Goal: Task Accomplishment & Management: Complete application form

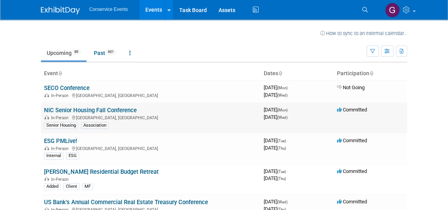
scroll to position [35, 0]
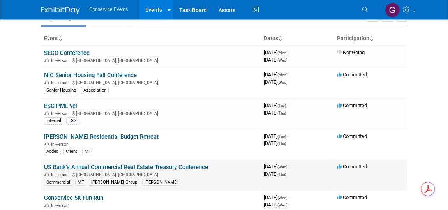
click at [130, 167] on link "US Bank's Annual Commercial Real Estate Treasury Conference" at bounding box center [126, 167] width 164 height 7
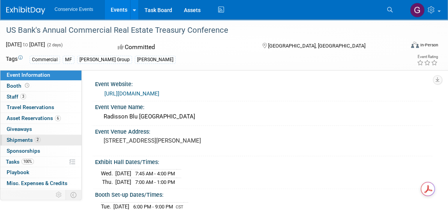
click at [16, 138] on span "Shipments 2" at bounding box center [24, 140] width 34 height 6
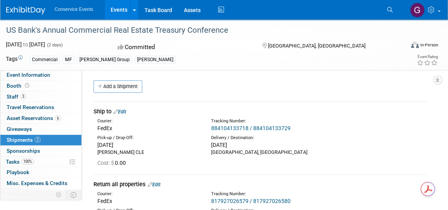
click at [118, 10] on link "Events" at bounding box center [119, 9] width 28 height 19
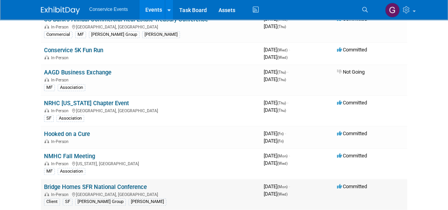
scroll to position [141, 0]
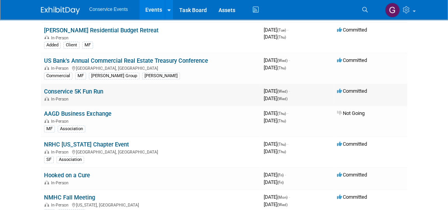
click at [83, 90] on link "Conservice 5K Fun Run" at bounding box center [73, 91] width 59 height 7
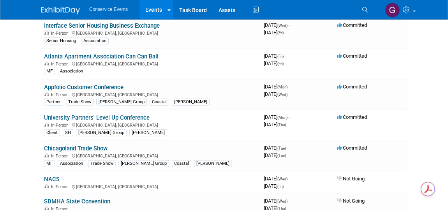
scroll to position [1063, 0]
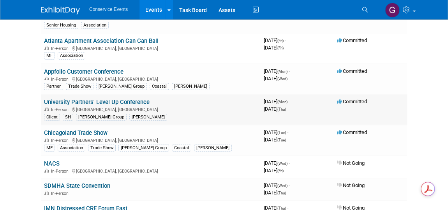
click at [104, 99] on link "University Partners' Level Up Conference" at bounding box center [97, 102] width 106 height 7
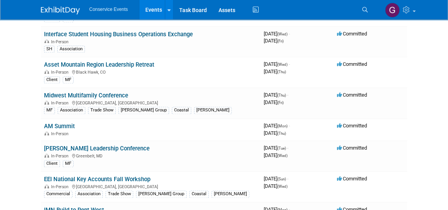
scroll to position [319, 0]
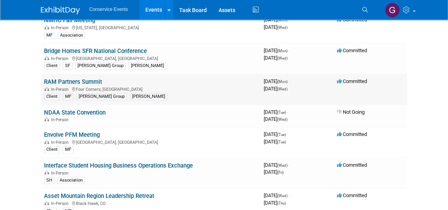
click at [89, 78] on link "RAM Partners Summit" at bounding box center [73, 81] width 58 height 7
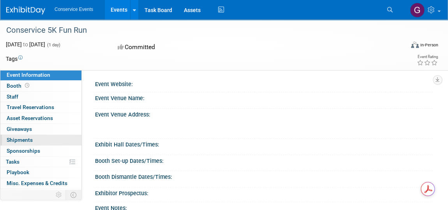
click at [21, 139] on span "Shipments 0" at bounding box center [20, 140] width 26 height 6
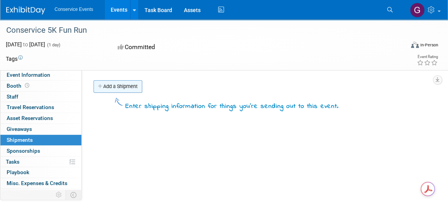
click at [131, 89] on link "Add a Shipment" at bounding box center [118, 86] width 49 height 12
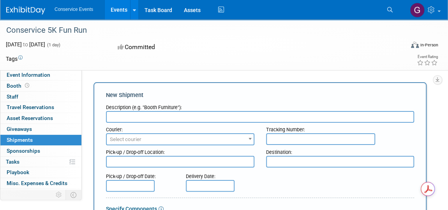
click at [178, 116] on input "text" at bounding box center [260, 117] width 308 height 12
click at [272, 136] on input "text" at bounding box center [320, 139] width 109 height 12
paste input "884139612100"
type input "884139612100"
click at [159, 115] on input "text" at bounding box center [260, 117] width 308 height 12
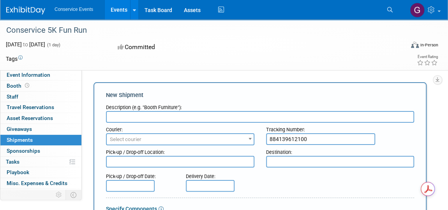
click at [151, 136] on span "Select courier" at bounding box center [180, 139] width 147 height 11
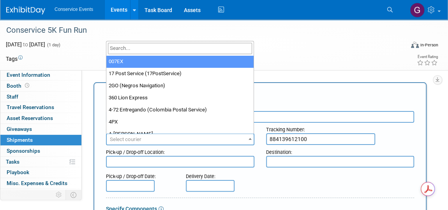
click at [136, 49] on input "search" at bounding box center [180, 48] width 145 height 11
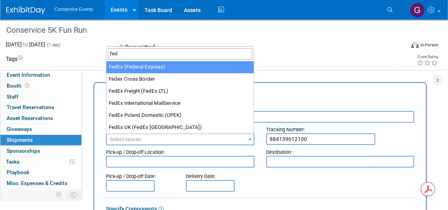
type input "fed"
select select "206"
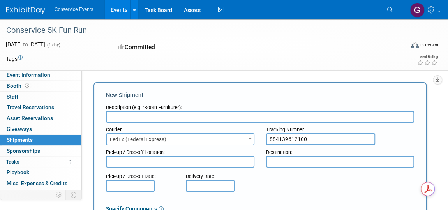
click at [284, 160] on textarea at bounding box center [340, 162] width 148 height 12
drag, startPoint x: 286, startPoint y: 162, endPoint x: 280, endPoint y: 180, distance: 18.4
click at [279, 188] on div "Pick-up / Drop-off Date: Delivery Date:" at bounding box center [260, 180] width 320 height 22
click at [290, 161] on textarea "River Hts, UT" at bounding box center [340, 162] width 148 height 12
click at [291, 162] on textarea "River Hts, UT" at bounding box center [340, 162] width 148 height 12
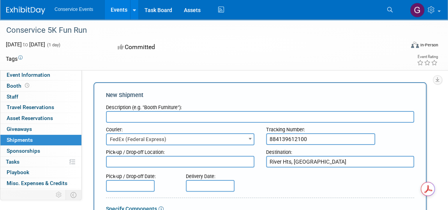
click at [391, 187] on div "Pick-up / Drop-off Date: Delivery Date:" at bounding box center [260, 180] width 320 height 22
click at [350, 185] on div "Pick-up / Drop-off Date: Delivery Date:" at bounding box center [260, 180] width 320 height 22
click at [290, 161] on textarea "River Hts, UT" at bounding box center [340, 162] width 148 height 12
click at [291, 162] on textarea "River Hts, UT" at bounding box center [340, 162] width 148 height 12
type textarea "River Hts., UT"
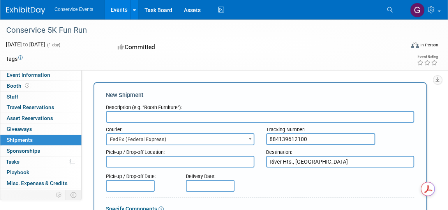
click at [322, 175] on div "Pick-up / Drop-off Date: Delivery Date:" at bounding box center [260, 180] width 320 height 22
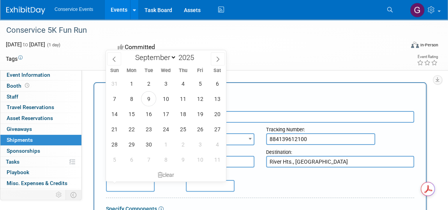
click at [146, 184] on input "text" at bounding box center [130, 186] width 49 height 12
click at [201, 88] on span "5" at bounding box center [199, 83] width 15 height 15
type input "Sep 5, 2025"
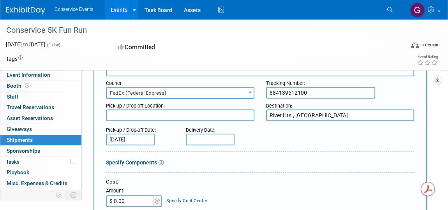
scroll to position [35, 0]
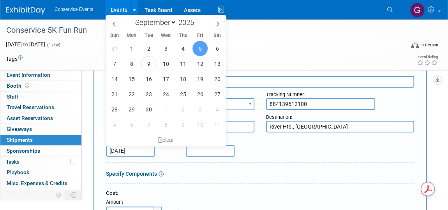
click at [266, 152] on div "Pick-up / Drop-off Date: Sep 5, 2025 Delivery Date:" at bounding box center [260, 145] width 320 height 22
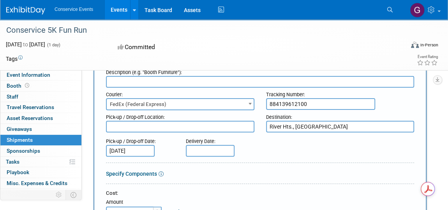
click at [160, 78] on input "text" at bounding box center [260, 82] width 308 height 12
click at [159, 81] on input "text" at bounding box center [260, 82] width 308 height 12
click at [161, 83] on input "text" at bounding box center [260, 82] width 308 height 12
paste input "drapes and swag"
type input "drapes and swag"
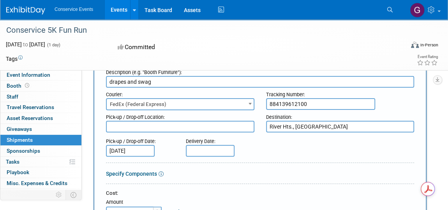
click at [283, 152] on div "Pick-up / Drop-off Date: Sep 5, 2025 Delivery Date:" at bounding box center [260, 145] width 320 height 22
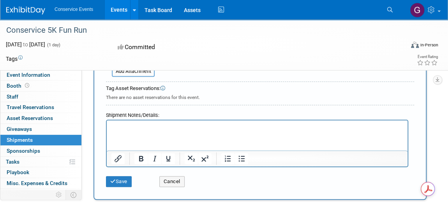
scroll to position [303, 0]
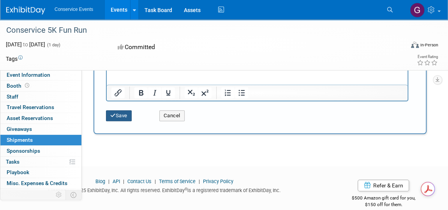
click at [125, 113] on button "Save" at bounding box center [119, 115] width 26 height 11
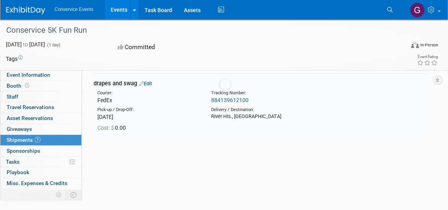
scroll to position [17, 0]
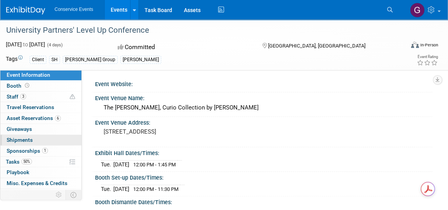
click at [24, 137] on span "Shipments 0" at bounding box center [20, 140] width 26 height 6
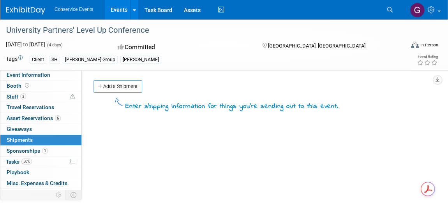
click at [112, 88] on link "Add a Shipment" at bounding box center [118, 86] width 49 height 12
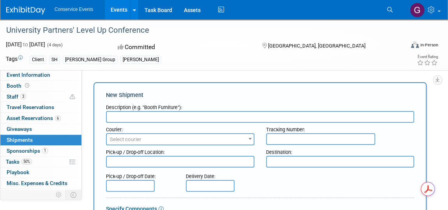
click at [270, 136] on input "text" at bounding box center [320, 139] width 109 height 12
click at [264, 138] on div "Tracking Number:" at bounding box center [340, 134] width 160 height 22
drag, startPoint x: 264, startPoint y: 138, endPoint x: 240, endPoint y: 211, distance: 77.1
click at [240, 210] on html "Conservice Events Events Recently Viewed Events: University Partners' Level Up …" at bounding box center [224, 105] width 448 height 210
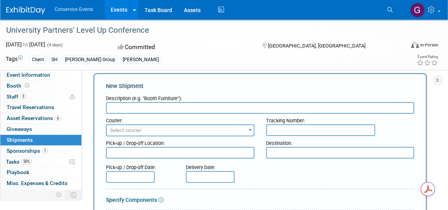
click at [309, 179] on div "Pick-up / Drop-off Date: Delivery Date:" at bounding box center [260, 172] width 320 height 22
click at [271, 129] on input "text" at bounding box center [320, 130] width 109 height 12
paste input "884136860473"
type input "884136860473"
click at [144, 102] on input "text" at bounding box center [260, 108] width 308 height 12
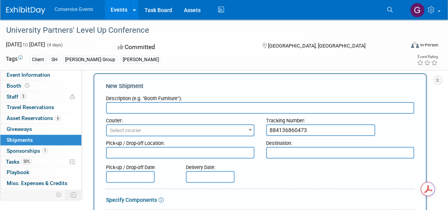
paste input "200 spray and wipes"
click at [142, 106] on input "200 spray and wipes" at bounding box center [260, 108] width 308 height 12
click at [145, 108] on input "200 spray and wipes - swag bag items" at bounding box center [260, 108] width 308 height 12
click at [148, 106] on input "200 spray and wipes - swag bag items" at bounding box center [260, 108] width 308 height 12
type input "200 spray and wipes - swag bag items"
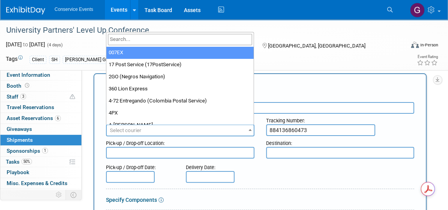
click at [170, 127] on span "Select courier" at bounding box center [180, 130] width 147 height 11
click at [144, 39] on input "search" at bounding box center [180, 39] width 145 height 11
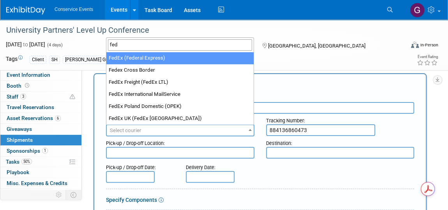
type input "fed"
select select "206"
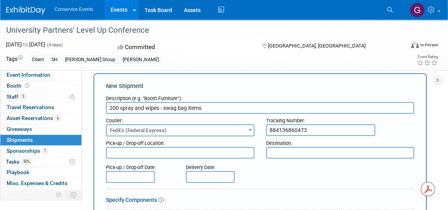
click at [142, 180] on input "text" at bounding box center [130, 177] width 49 height 12
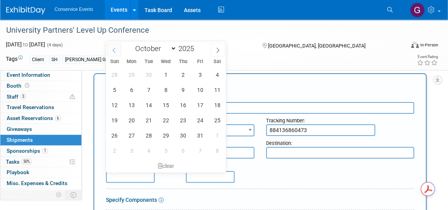
click at [114, 49] on icon at bounding box center [113, 50] width 5 height 5
click at [113, 49] on icon at bounding box center [114, 50] width 3 height 5
click at [217, 49] on icon at bounding box center [217, 50] width 5 height 5
select select "8"
click at [199, 76] on span "5" at bounding box center [199, 74] width 15 height 15
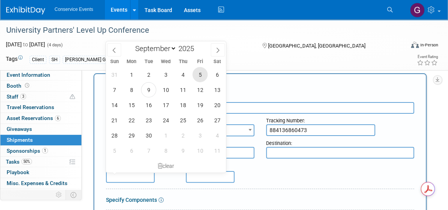
type input "Sep 5, 2025"
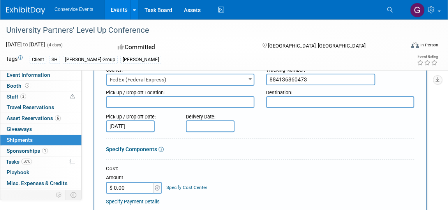
scroll to position [44, 0]
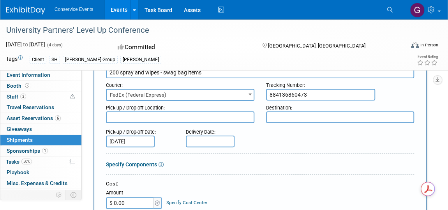
click at [277, 115] on textarea at bounding box center [340, 117] width 148 height 12
click at [275, 116] on textarea at bounding box center [340, 117] width 148 height 12
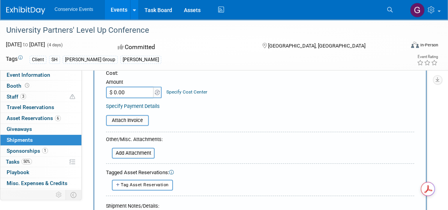
scroll to position [222, 0]
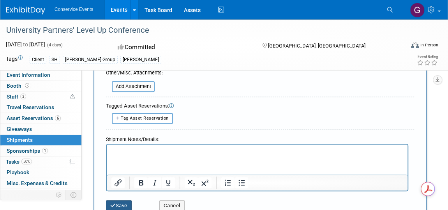
type textarea "[GEOGRAPHIC_DATA], [GEOGRAPHIC_DATA]"
click at [123, 202] on button "Save" at bounding box center [119, 205] width 26 height 11
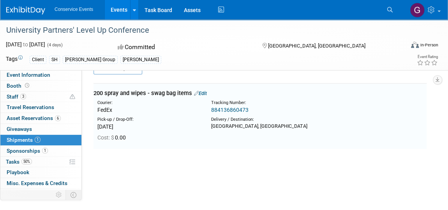
scroll to position [17, 0]
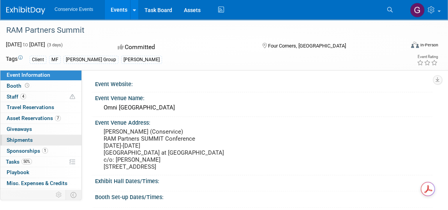
click at [20, 139] on span "Shipments 0" at bounding box center [20, 140] width 26 height 6
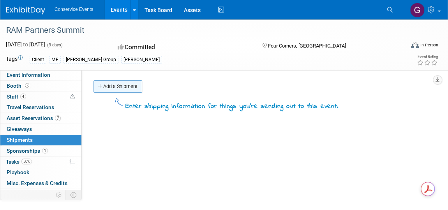
click at [118, 88] on link "Add a Shipment" at bounding box center [118, 86] width 49 height 12
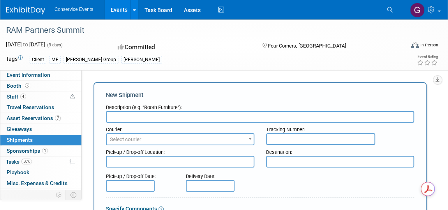
click at [279, 139] on input "text" at bounding box center [320, 139] width 109 height 12
paste input "884197639717 / 884197639728"
type input "884197639717 / 884197639728"
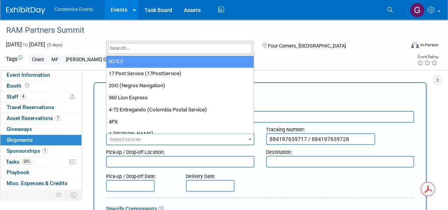
click at [184, 139] on span "Select courier" at bounding box center [180, 139] width 147 height 11
click at [154, 49] on input "search" at bounding box center [180, 48] width 145 height 11
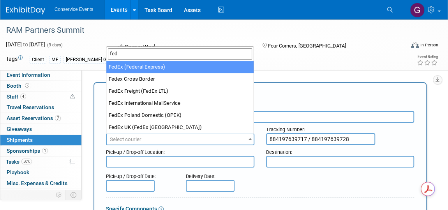
type input "fed"
select select "206"
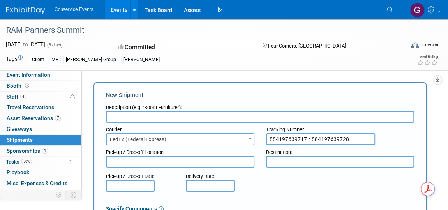
click at [179, 159] on textarea at bounding box center [180, 162] width 148 height 12
type textarea "[PERSON_NAME] CLE"
click at [153, 116] on input "text" at bounding box center [260, 117] width 308 height 12
type input "ship to"
click at [277, 161] on textarea at bounding box center [340, 162] width 148 height 12
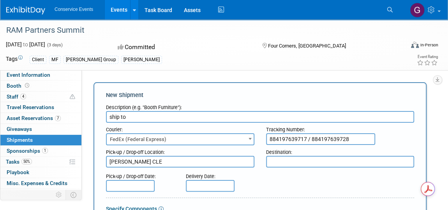
paste textarea "Champions Gate, FL"
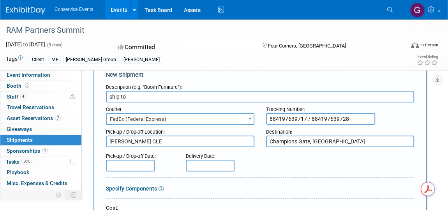
scroll to position [35, 0]
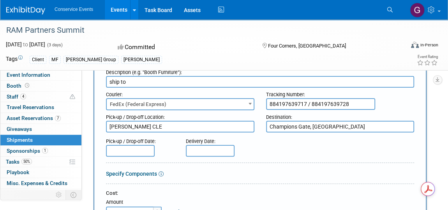
type textarea "Champions Gate, FL"
click at [141, 148] on input "text" at bounding box center [130, 151] width 49 height 12
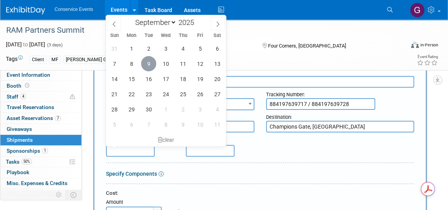
click at [144, 61] on span "9" at bounding box center [148, 63] width 15 height 15
type input "Sep 9, 2025"
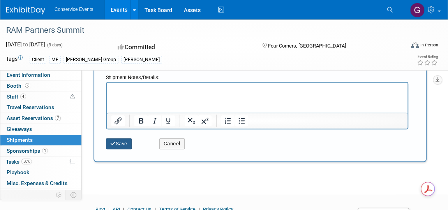
click at [123, 140] on button "Save" at bounding box center [119, 143] width 26 height 11
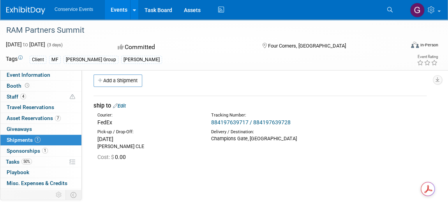
scroll to position [0, 0]
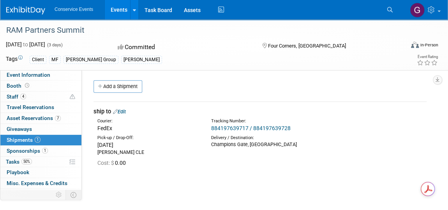
click at [115, 9] on link "Events" at bounding box center [119, 9] width 28 height 19
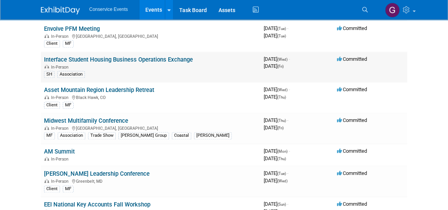
scroll to position [460, 0]
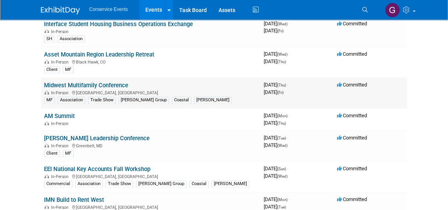
click at [112, 82] on link "Midwest Multifamily Conference" at bounding box center [86, 85] width 84 height 7
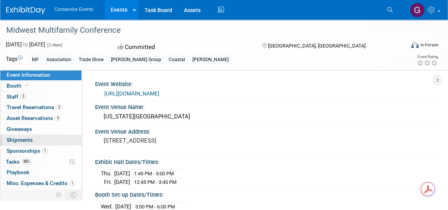
click at [28, 141] on span "Shipments 0" at bounding box center [20, 140] width 26 height 6
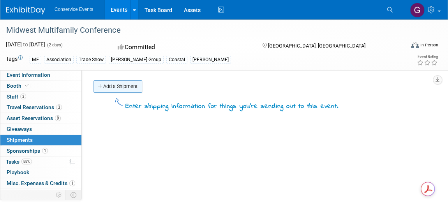
click at [118, 88] on link "Add a Shipment" at bounding box center [118, 86] width 49 height 12
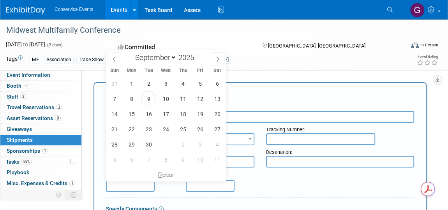
click at [126, 187] on input "text" at bounding box center [130, 186] width 49 height 12
click at [184, 83] on span "4" at bounding box center [182, 83] width 15 height 15
type input "[DATE]"
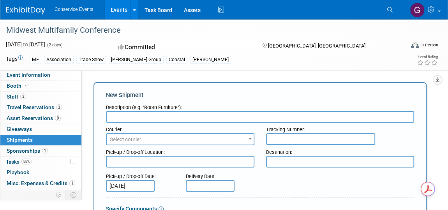
click at [297, 59] on div "MF Association Trade Show [PERSON_NAME] Group Coastal [PERSON_NAME]" at bounding box center [195, 59] width 330 height 9
click at [234, 137] on span "Select courier" at bounding box center [180, 139] width 147 height 11
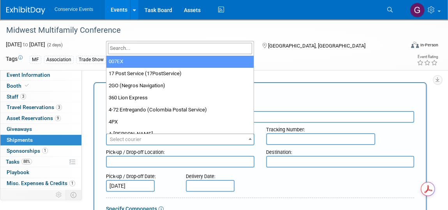
click at [151, 47] on input "search" at bounding box center [180, 48] width 145 height 11
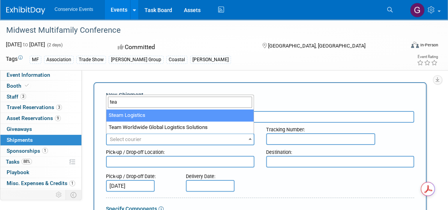
type input "tea"
select select "569"
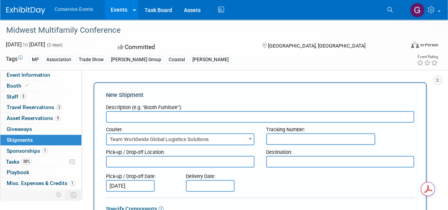
click at [159, 117] on input "text" at bounding box center [260, 117] width 308 height 12
type input "ship to"
click at [284, 136] on input "text" at bounding box center [320, 139] width 109 height 12
paste input "CLE315298"
type input "CLE315298"
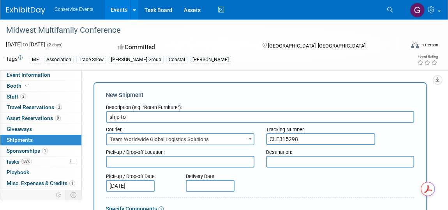
click at [169, 160] on textarea at bounding box center [180, 162] width 148 height 12
click at [117, 161] on textarea "[PERSON_NAME] CLE" at bounding box center [180, 162] width 148 height 12
type textarea "[PERSON_NAME] CLE"
click at [285, 158] on textarea at bounding box center [340, 162] width 148 height 12
paste textarea "INDIANAPOLIS IN"
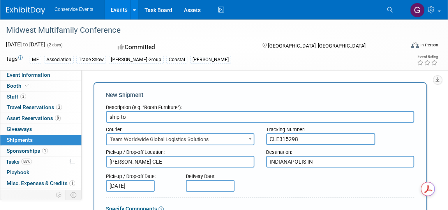
type textarea "INDIANAPOLIS IN"
click at [197, 186] on input "text" at bounding box center [210, 186] width 49 height 12
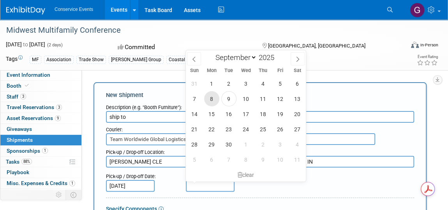
click at [209, 95] on span "8" at bounding box center [211, 98] width 15 height 15
type input "[DATE]"
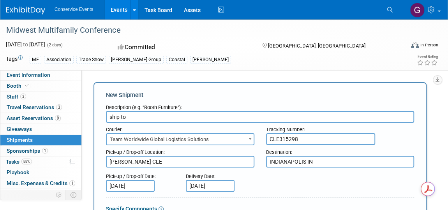
click at [278, 177] on div "Pick-up / Drop-off Date: [DATE] Delivery Date: [DATE]" at bounding box center [260, 180] width 320 height 22
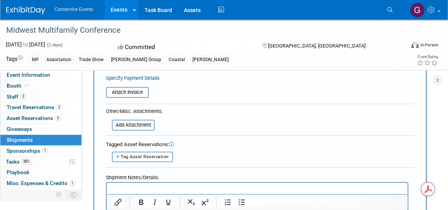
scroll to position [177, 0]
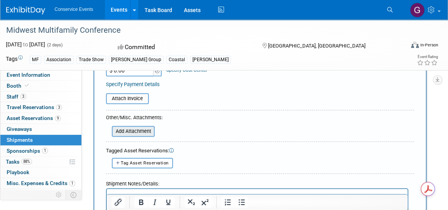
click at [146, 130] on input "file" at bounding box center [107, 131] width 93 height 9
click at [147, 130] on input "file" at bounding box center [107, 131] width 93 height 9
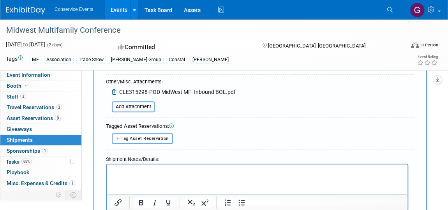
scroll to position [212, 0]
click at [141, 107] on input "file" at bounding box center [107, 106] width 93 height 9
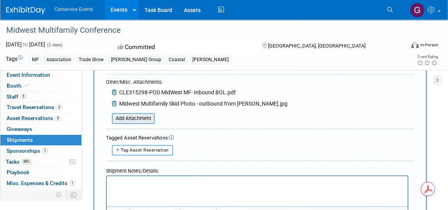
click at [150, 115] on input "file" at bounding box center [107, 118] width 93 height 9
